Goal: Browse casually: Explore the website without a specific task or goal

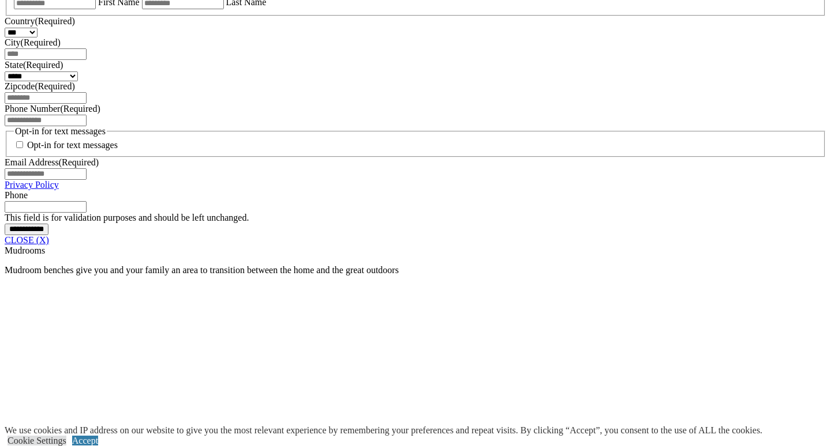
scroll to position [802, 0]
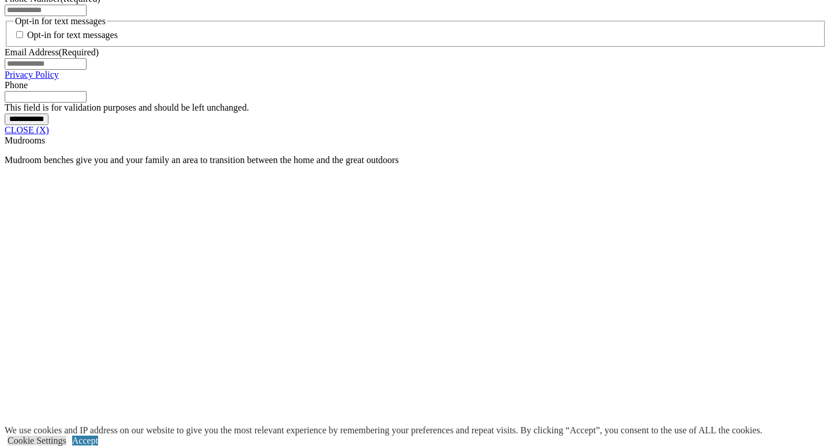
scroll to position [926, 0]
